Goal: Register for event/course

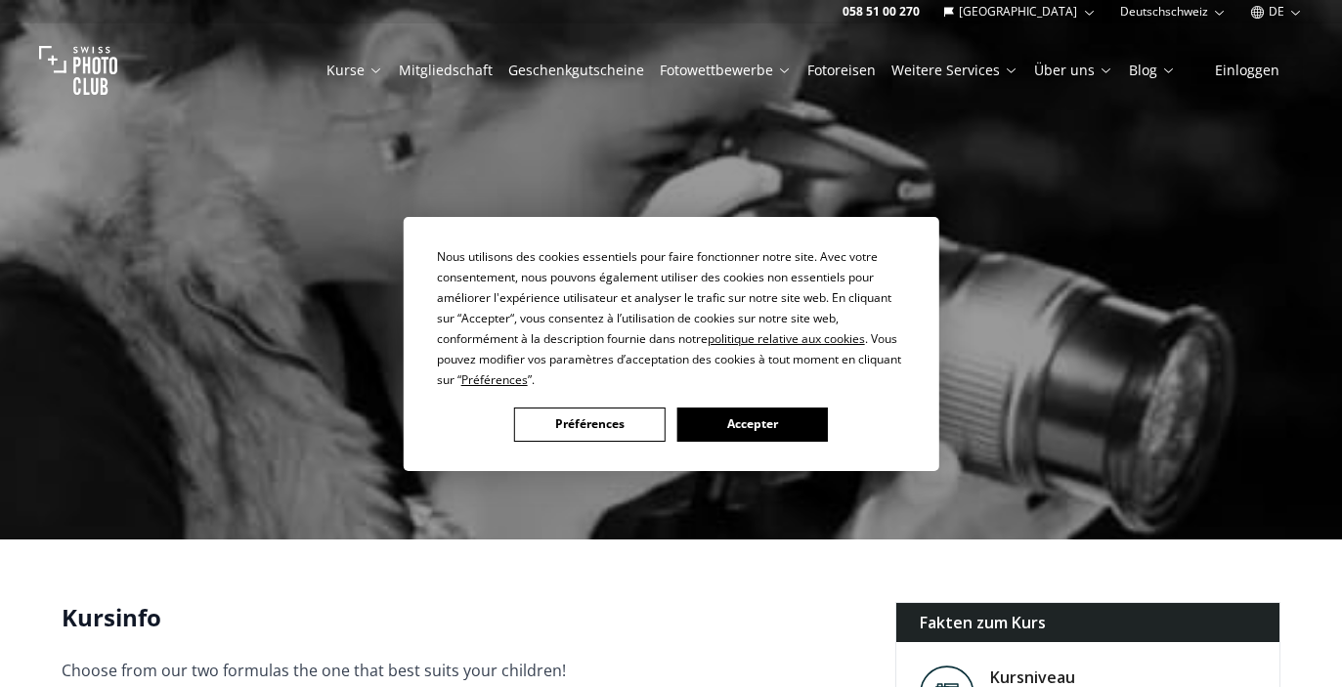
click at [728, 430] on button "Accepter" at bounding box center [752, 425] width 151 height 34
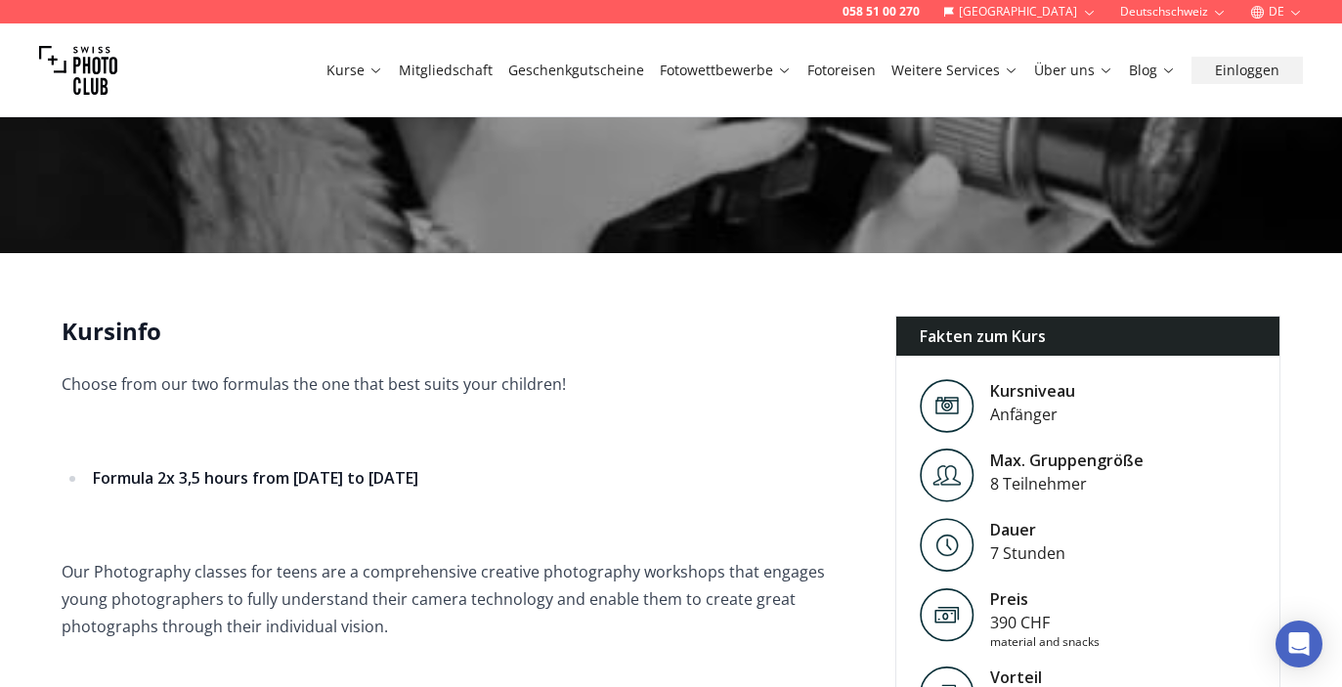
scroll to position [380, 0]
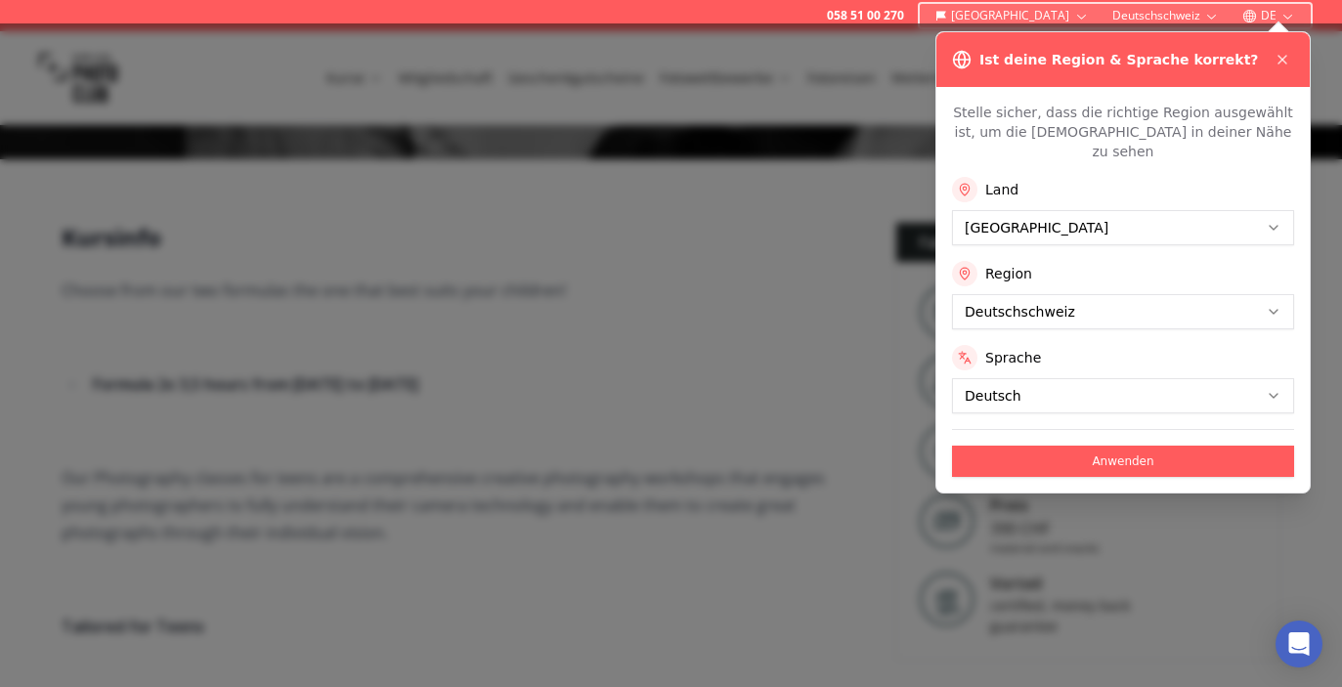
click at [795, 384] on div at bounding box center [671, 355] width 1342 height 664
click at [1065, 446] on button "Anwenden" at bounding box center [1123, 461] width 342 height 31
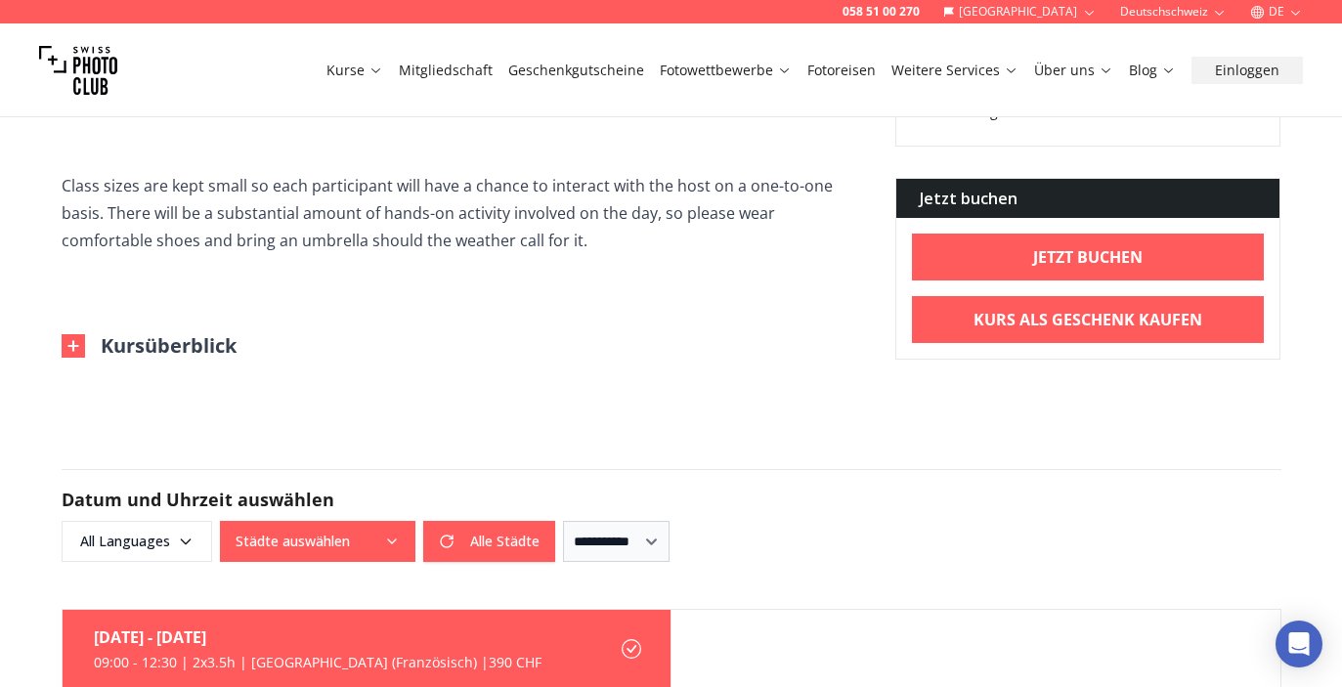
scroll to position [1282, 0]
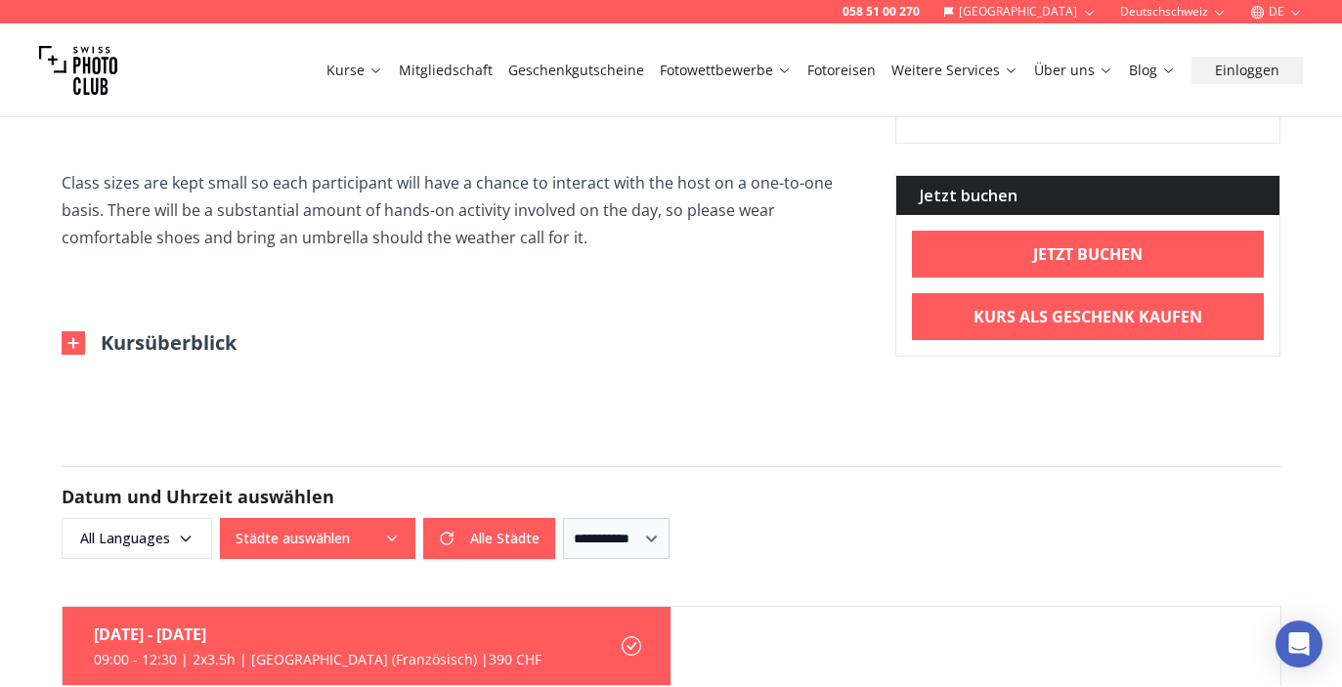
click at [1275, 12] on button "DE" at bounding box center [1277, 11] width 68 height 23
click at [1272, 67] on link "de" at bounding box center [1277, 66] width 40 height 23
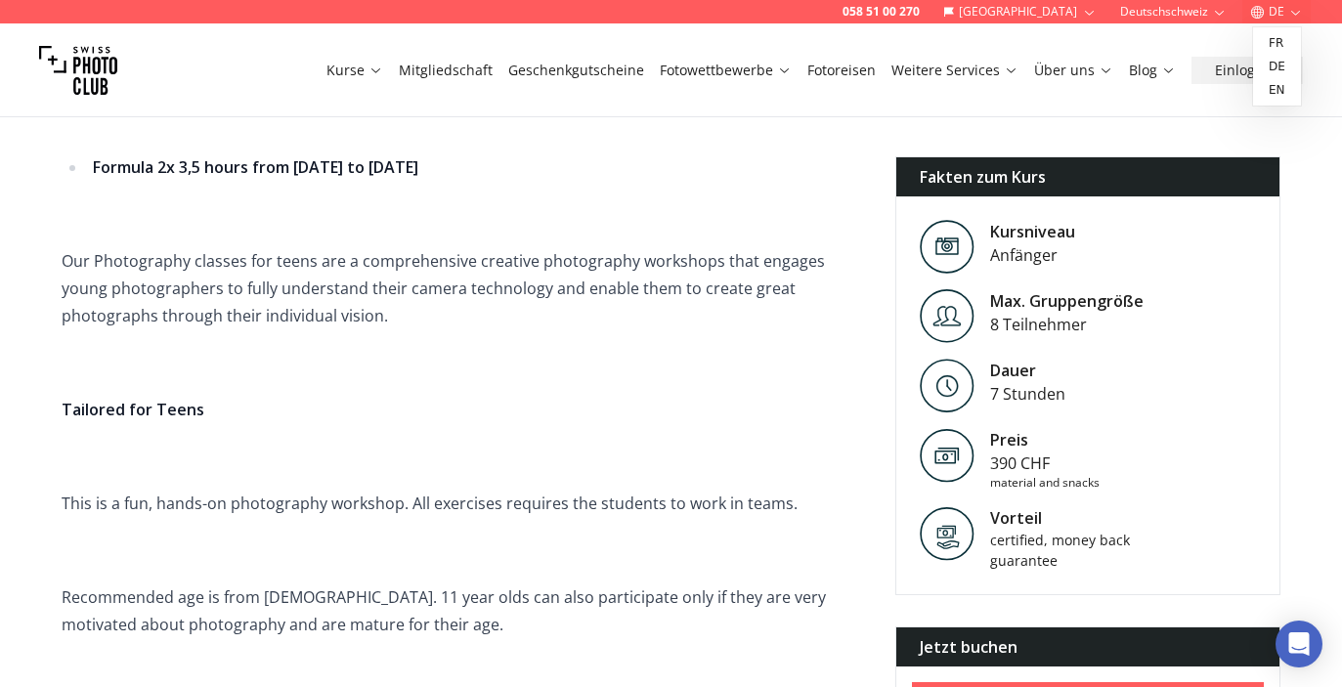
scroll to position [0, 0]
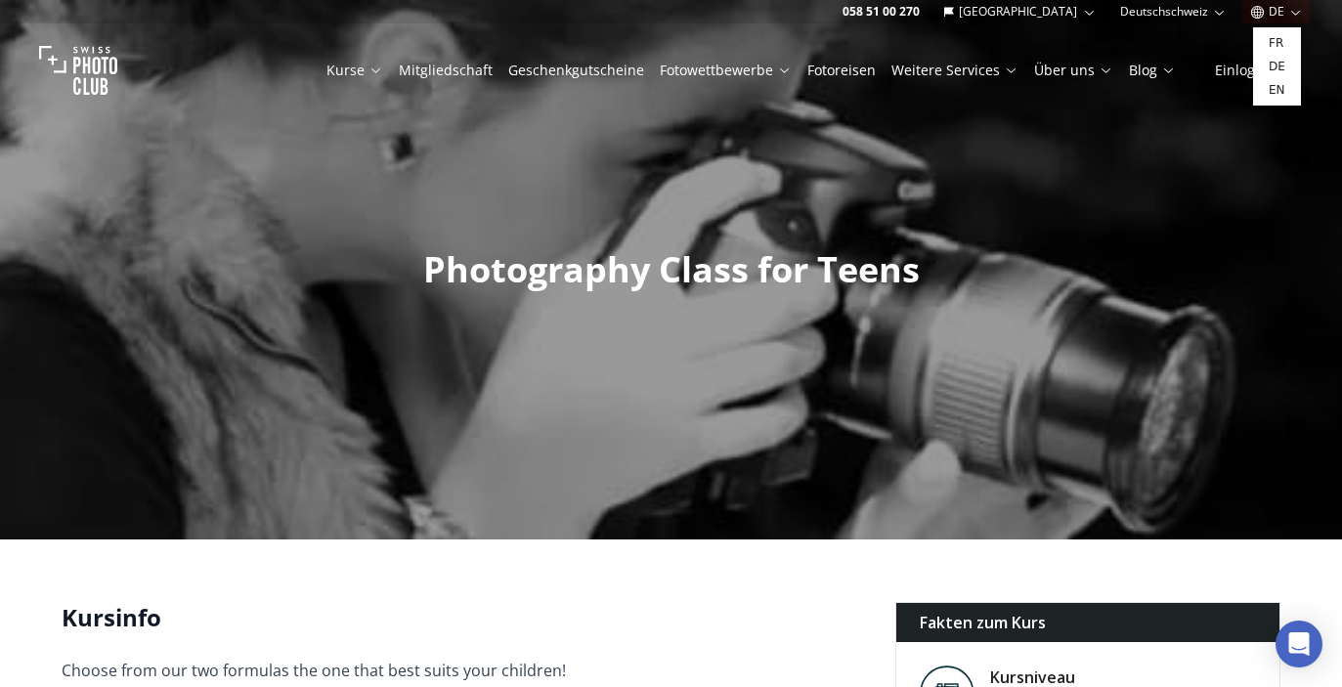
click at [1207, 13] on button "Deutschschweiz" at bounding box center [1174, 11] width 122 height 23
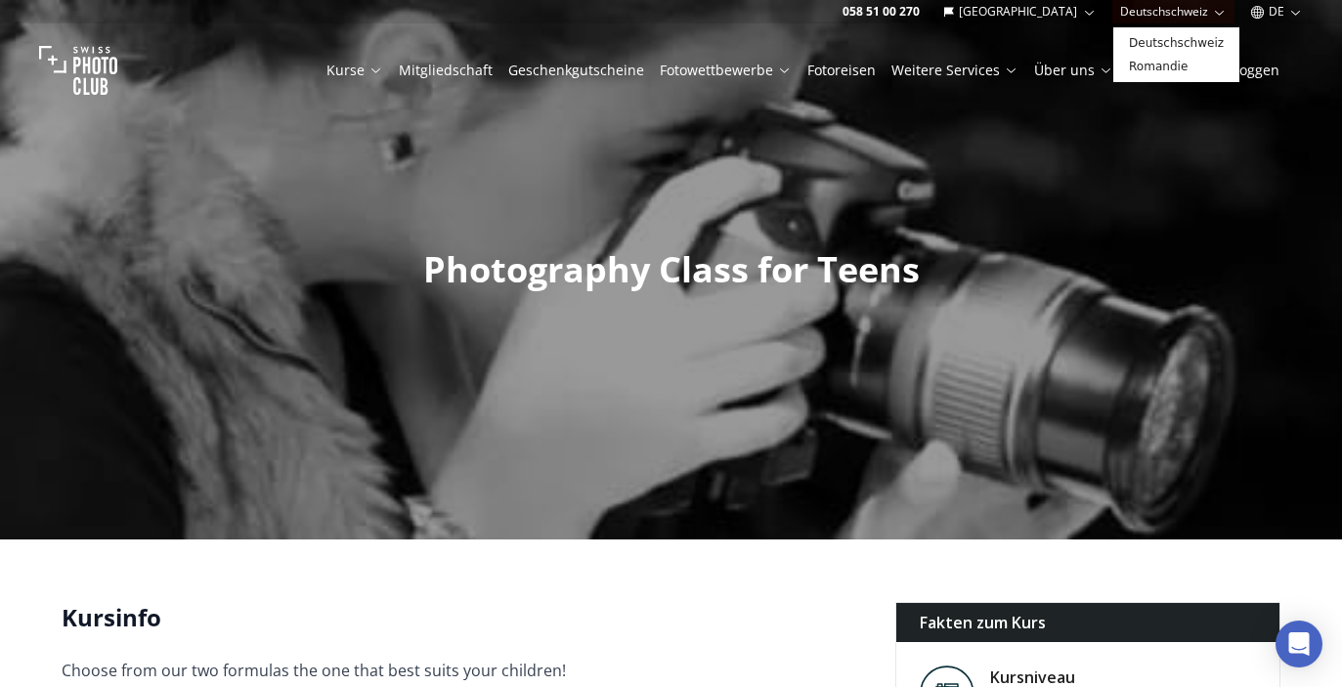
click at [1207, 13] on button "Deutschschweiz" at bounding box center [1174, 11] width 122 height 23
click at [1068, 6] on button "[GEOGRAPHIC_DATA]" at bounding box center [1020, 11] width 169 height 23
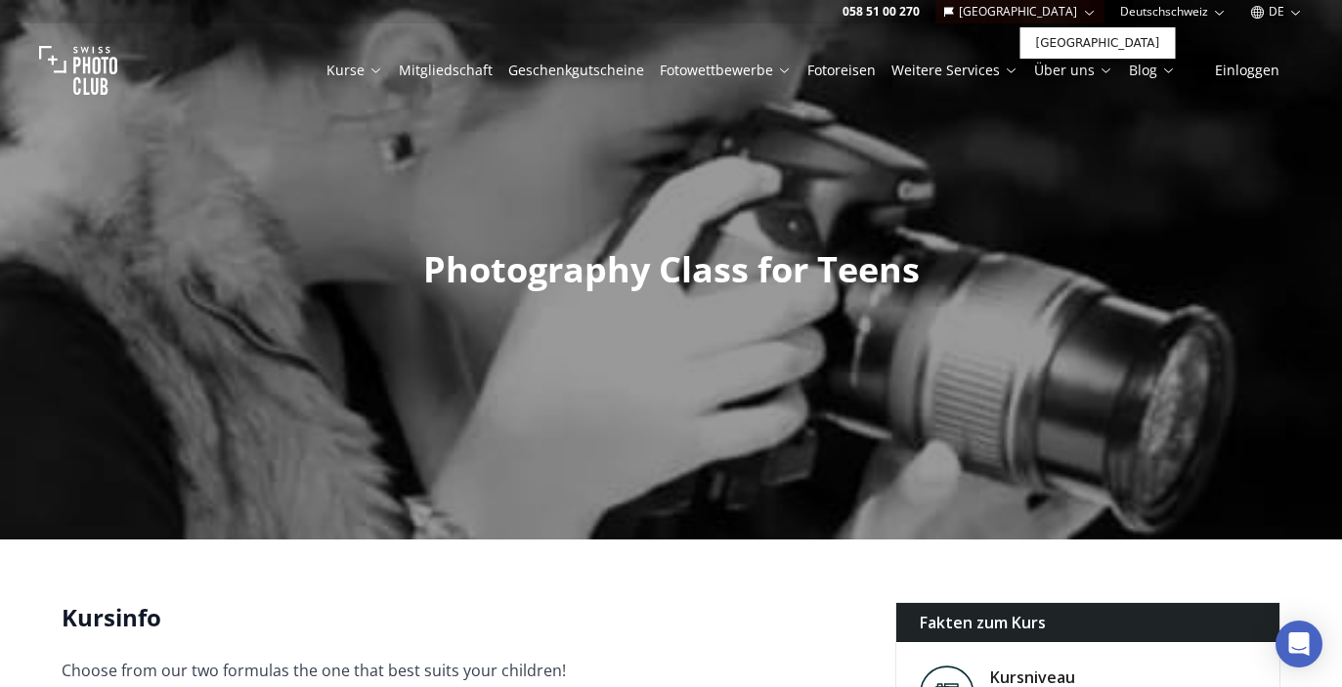
click at [1068, 6] on button "[GEOGRAPHIC_DATA]" at bounding box center [1020, 11] width 169 height 23
click at [1273, 22] on button "DE" at bounding box center [1277, 11] width 68 height 23
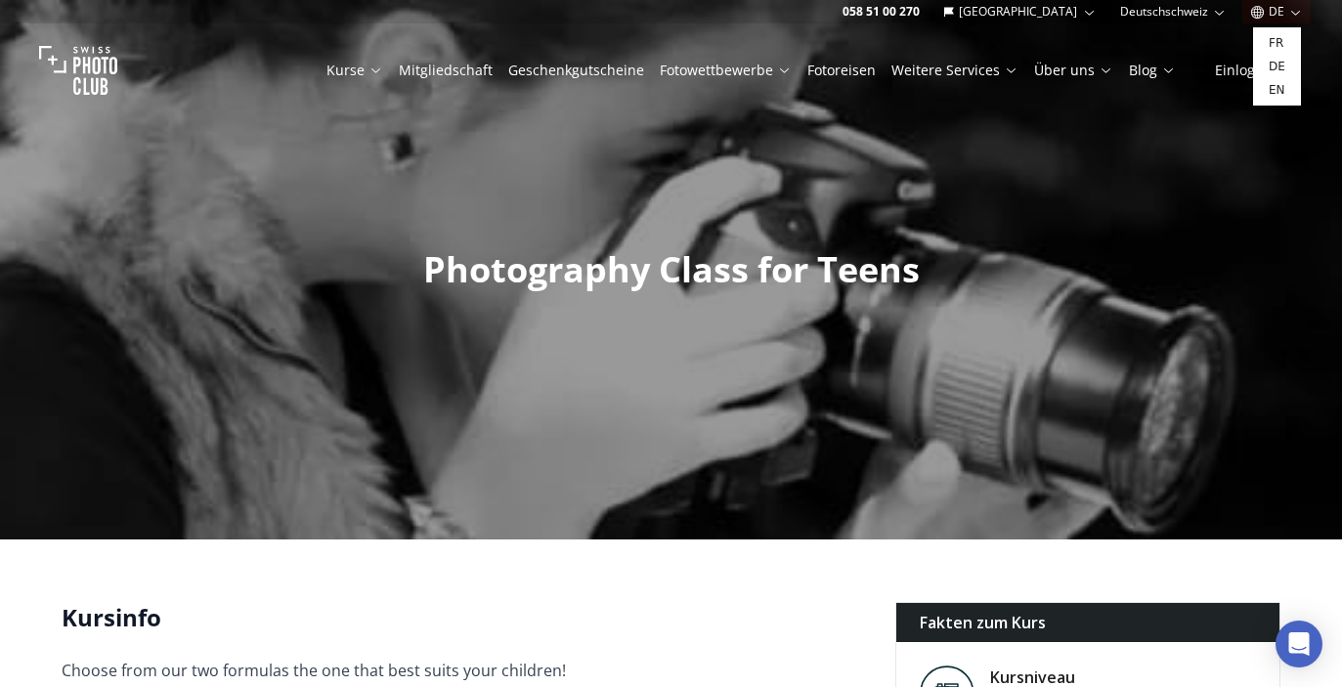
click at [1094, 209] on div at bounding box center [671, 270] width 1342 height 540
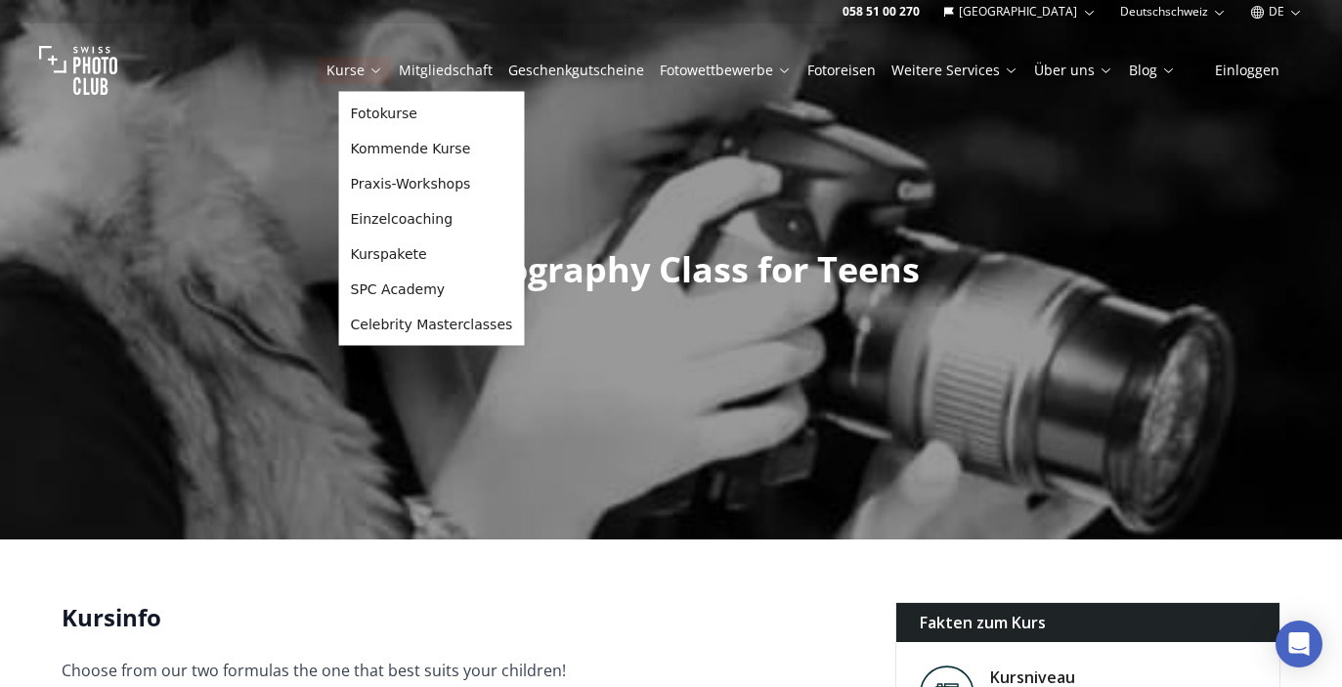
click at [362, 70] on link "Kurse" at bounding box center [355, 71] width 57 height 20
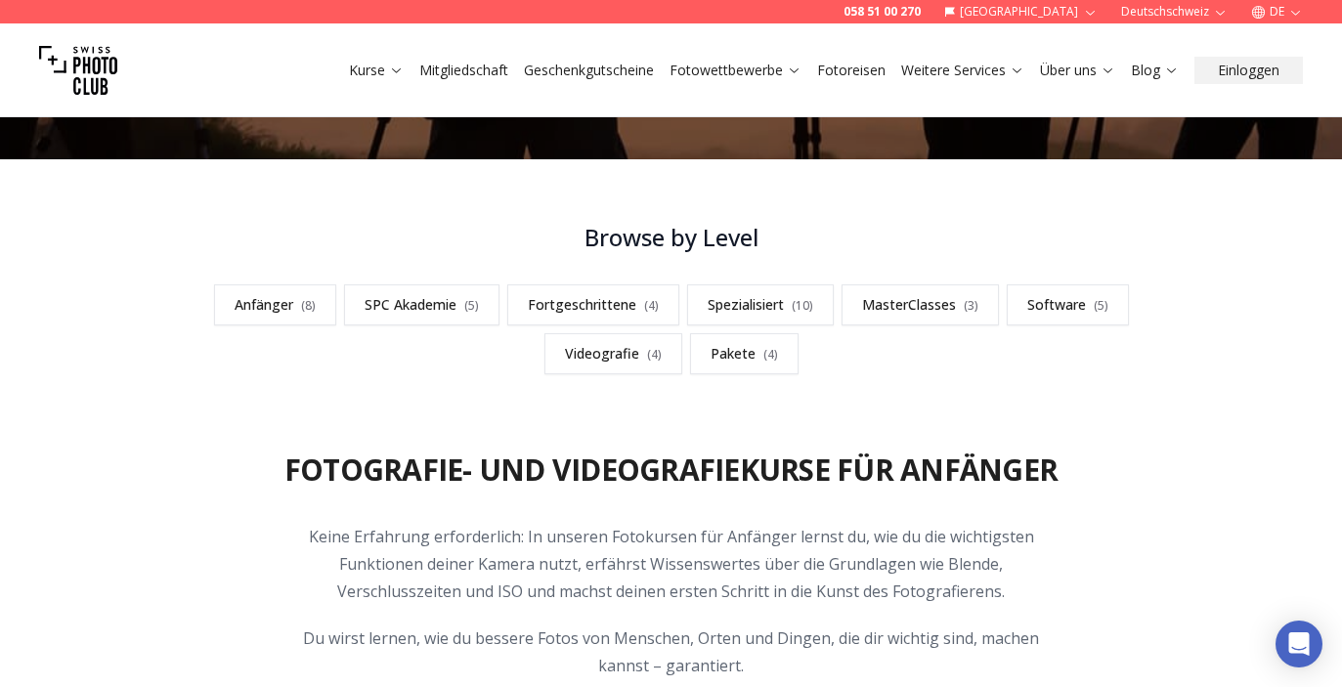
scroll to position [472, 0]
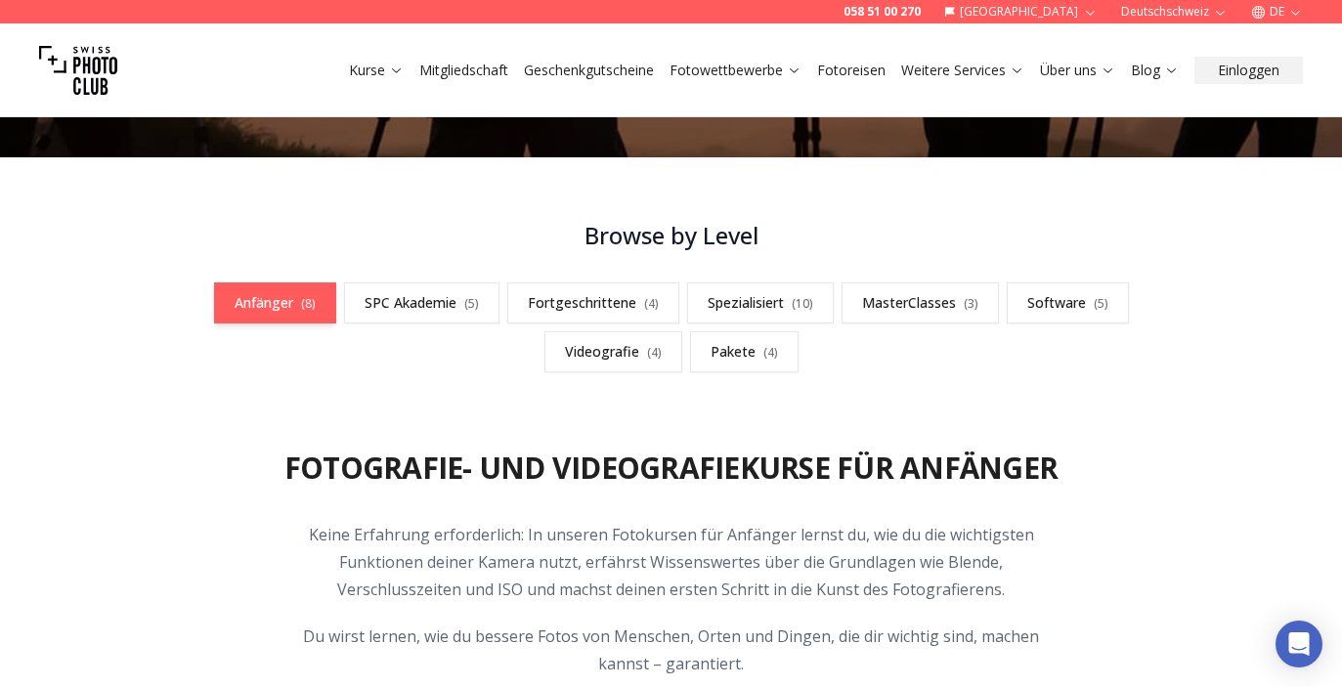
click at [310, 302] on span "( 8 )" at bounding box center [308, 303] width 15 height 17
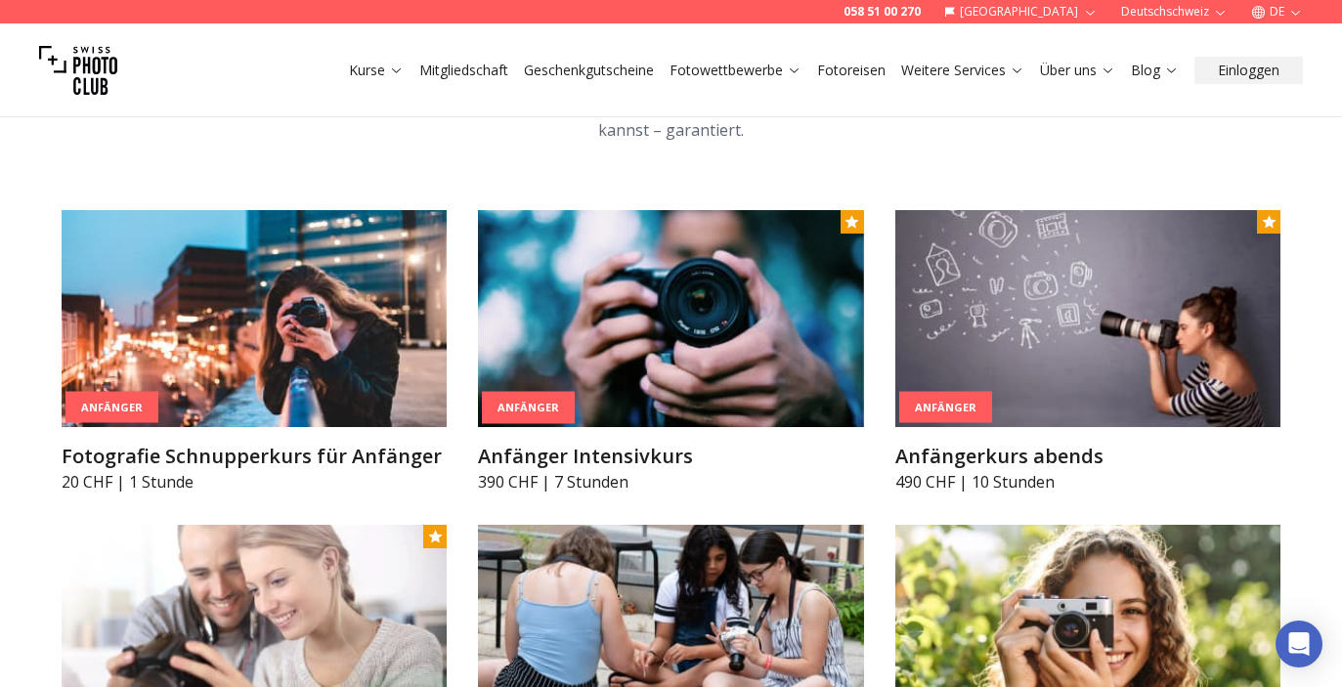
scroll to position [1008, 0]
